Goal: Task Accomplishment & Management: Use online tool/utility

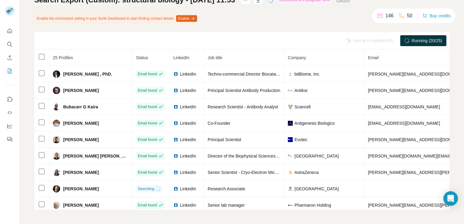
click at [25, 100] on div "My lists / Search Export (Custom): structural biology - [DATE] 11:53 146 50 Buy…" at bounding box center [242, 112] width 445 height 224
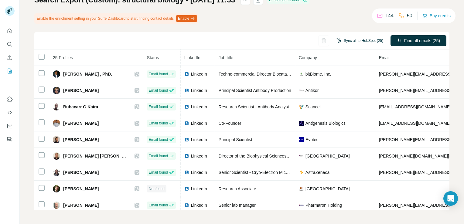
click at [361, 42] on button "Sync all to HubSpot (25)" at bounding box center [360, 40] width 55 height 9
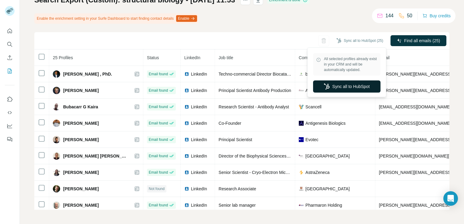
click at [364, 84] on button "Sync all to HubSpot" at bounding box center [346, 87] width 67 height 12
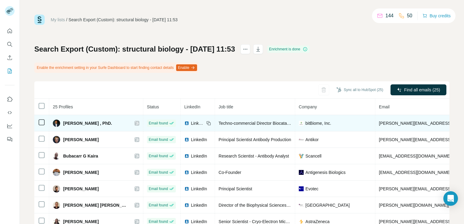
click at [135, 123] on div at bounding box center [137, 123] width 5 height 5
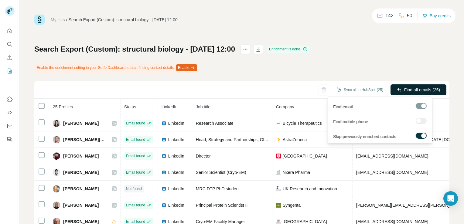
click at [412, 89] on span "Find all emails (25)" at bounding box center [423, 90] width 36 height 6
